Goal: Task Accomplishment & Management: Manage account settings

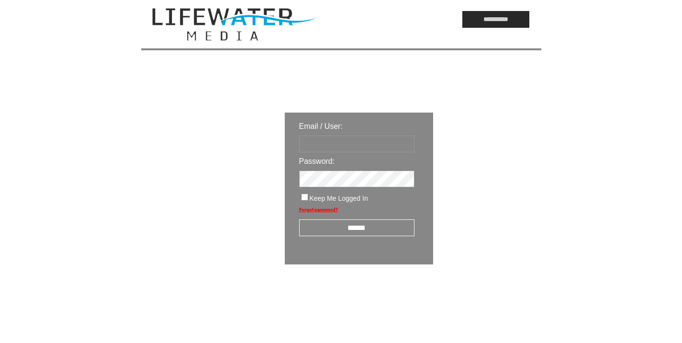
type input "*********"
click at [348, 228] on input "******" at bounding box center [356, 227] width 115 height 17
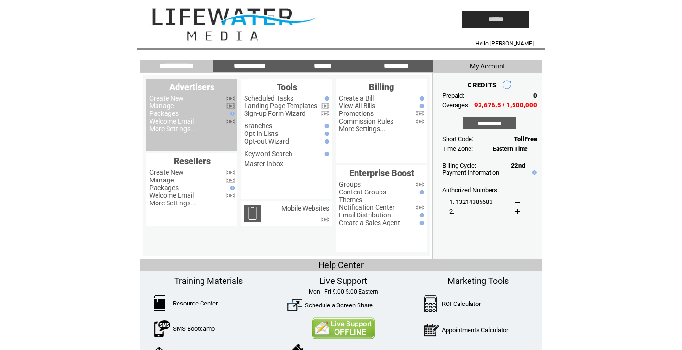
click at [170, 104] on link "Manage" at bounding box center [161, 106] width 24 height 8
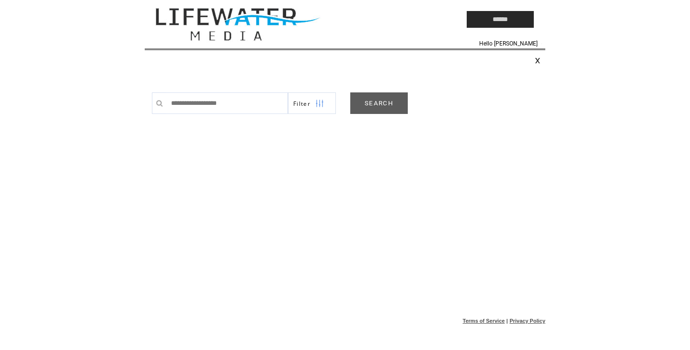
click at [374, 92] on div "Filter SEARCH 0 Found Credit View" at bounding box center [348, 98] width 393 height 31
click at [377, 103] on link "SEARCH" at bounding box center [378, 103] width 57 height 22
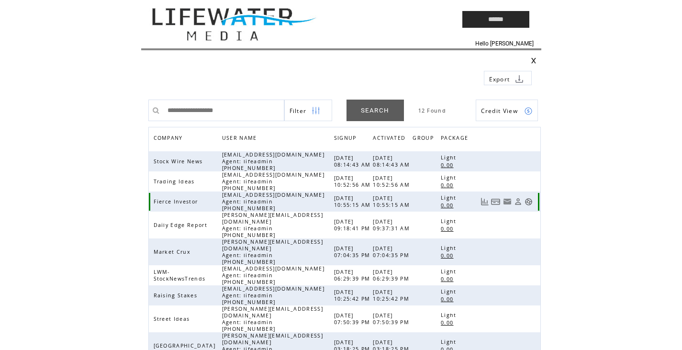
scroll to position [105, 0]
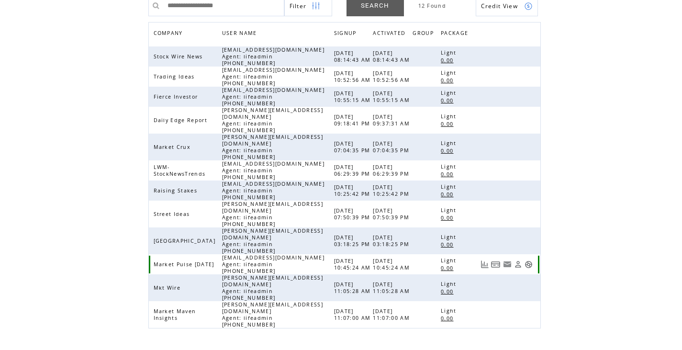
click at [530, 261] on link at bounding box center [529, 265] width 8 height 8
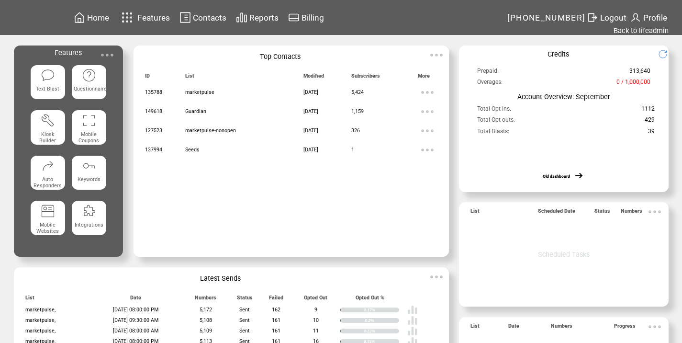
click at [110, 56] on img at bounding box center [107, 54] width 19 height 19
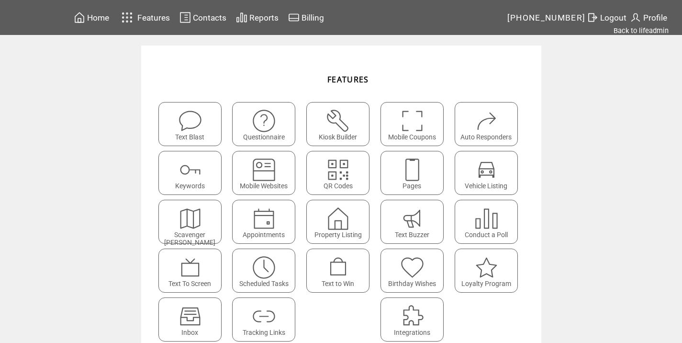
click at [271, 321] on img at bounding box center [263, 316] width 25 height 25
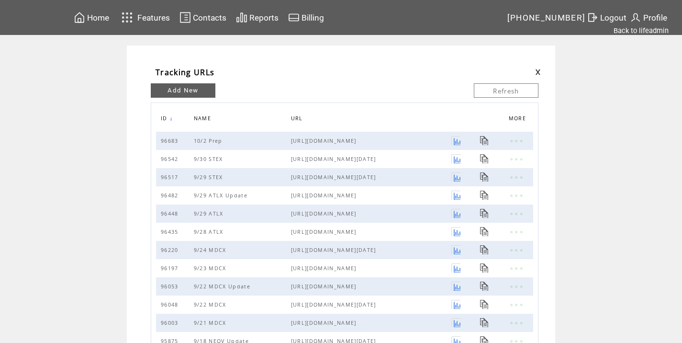
click at [208, 86] on link "Add New" at bounding box center [183, 90] width 65 height 14
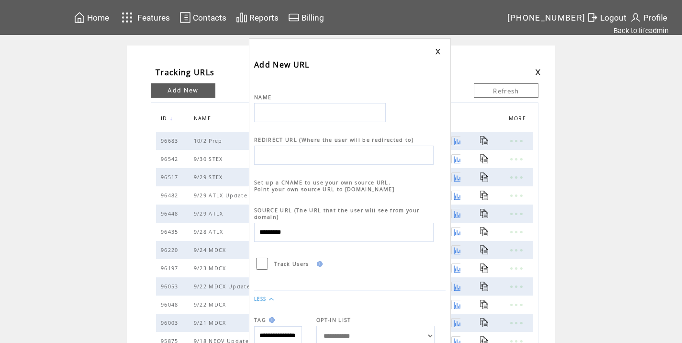
click at [279, 113] on input "text" at bounding box center [320, 112] width 132 height 19
type input "*********"
click at [436, 48] on link at bounding box center [438, 51] width 6 height 6
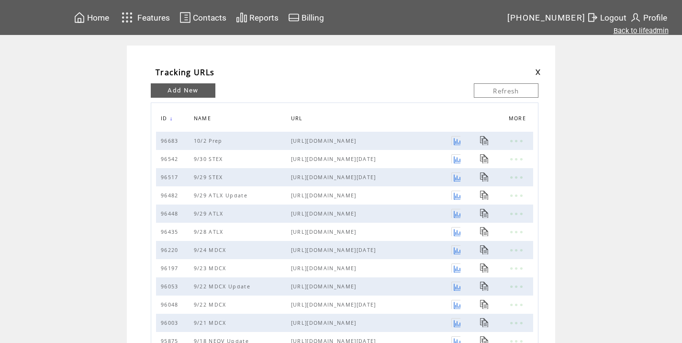
click at [657, 30] on link "Back to lifeadmin" at bounding box center [641, 30] width 55 height 9
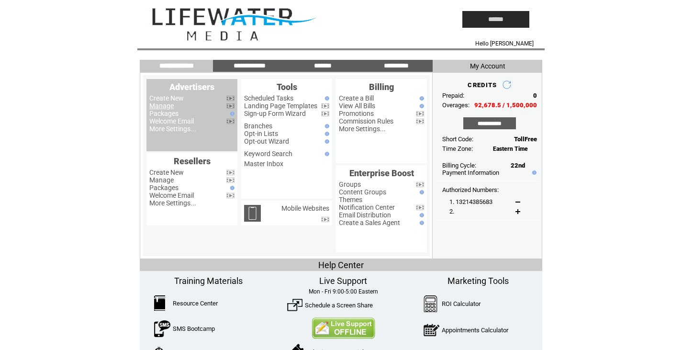
click at [160, 106] on link "Manage" at bounding box center [161, 106] width 24 height 8
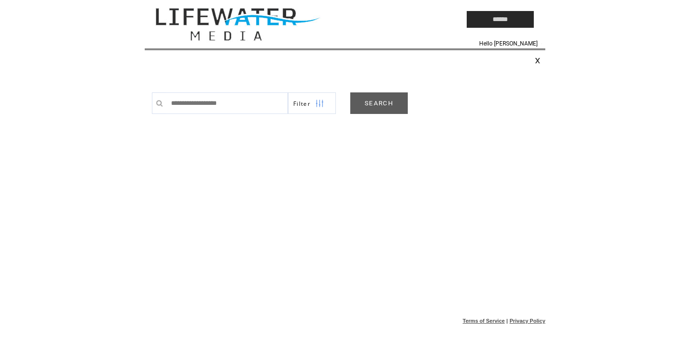
click at [392, 108] on link "SEARCH" at bounding box center [378, 103] width 57 height 22
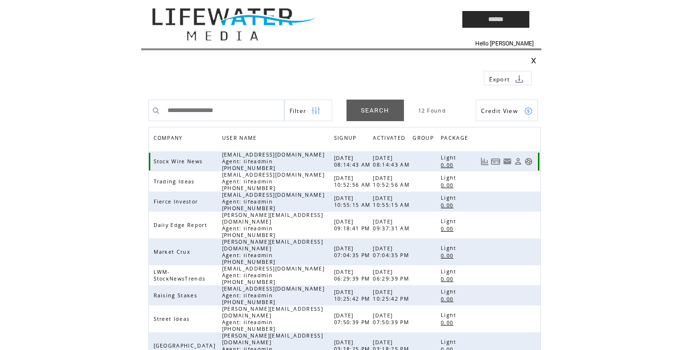
click at [528, 159] on link at bounding box center [529, 162] width 8 height 8
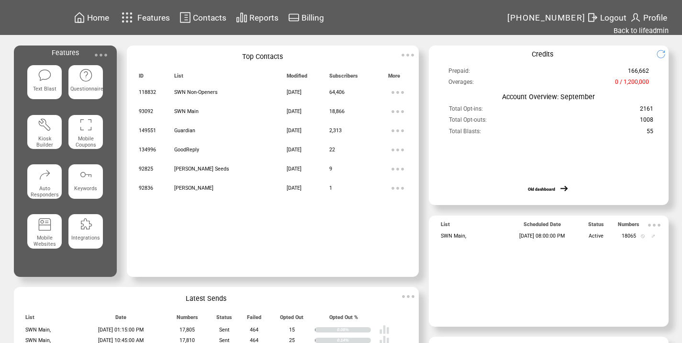
click at [98, 56] on img at bounding box center [100, 54] width 19 height 19
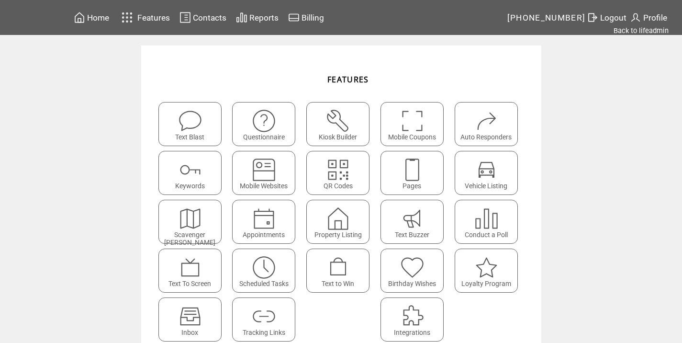
click at [269, 277] on img at bounding box center [263, 267] width 25 height 25
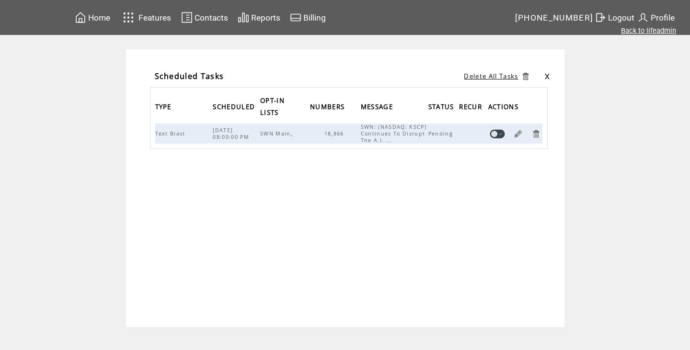
click at [657, 31] on link "Back to lifeadmin" at bounding box center [648, 30] width 55 height 9
